Goal: Navigation & Orientation: Find specific page/section

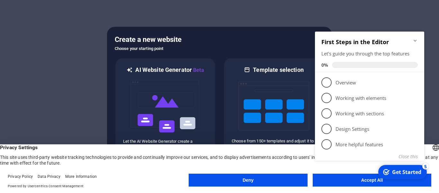
click at [78, 41] on div at bounding box center [219, 96] width 439 height 193
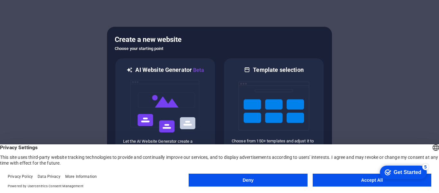
click at [241, 188] on div "Deny Accept All" at bounding box center [310, 180] width 243 height 15
click at [244, 183] on button "Deny" at bounding box center [248, 179] width 119 height 13
